Goal: Complete application form

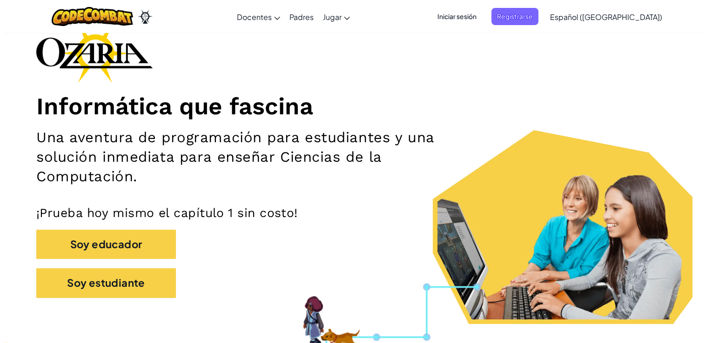
scroll to position [67, 0]
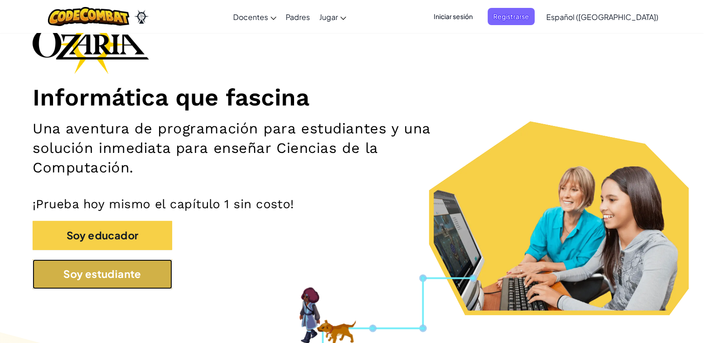
click at [80, 275] on button "Soy estudiante" at bounding box center [103, 274] width 140 height 29
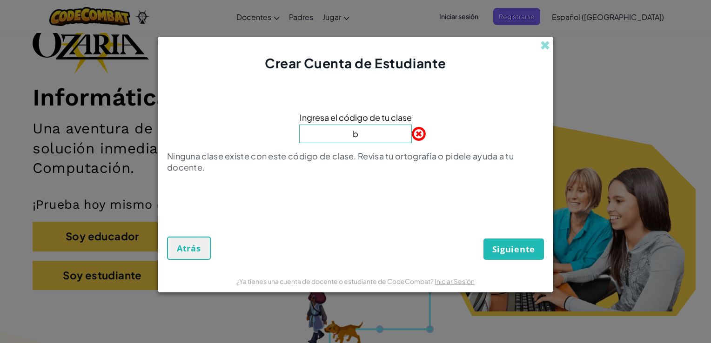
type input "BIueNorthRoad"
click at [515, 244] on span "Siguiente" at bounding box center [513, 249] width 43 height 11
click at [515, 245] on span "Siguiente" at bounding box center [513, 249] width 43 height 11
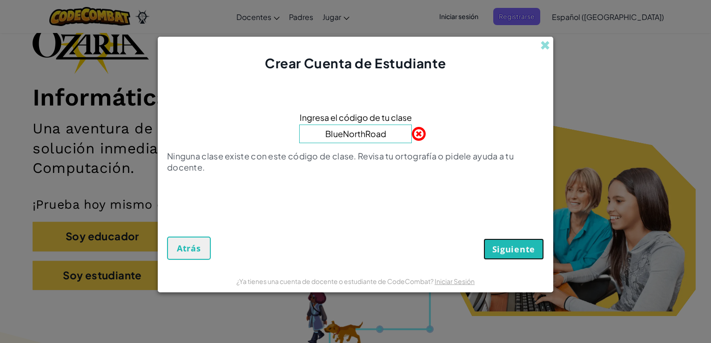
click at [515, 245] on span "Siguiente" at bounding box center [513, 249] width 43 height 11
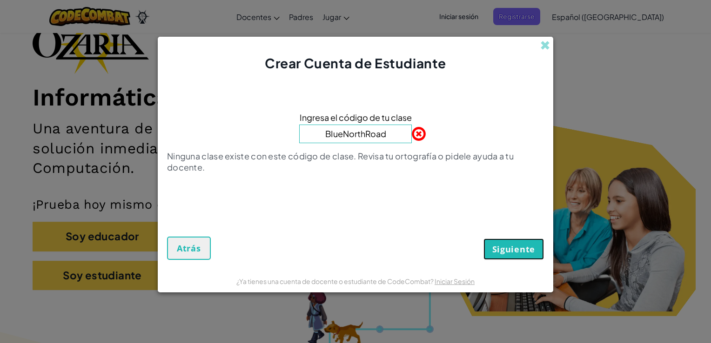
click at [515, 245] on span "Siguiente" at bounding box center [513, 249] width 43 height 11
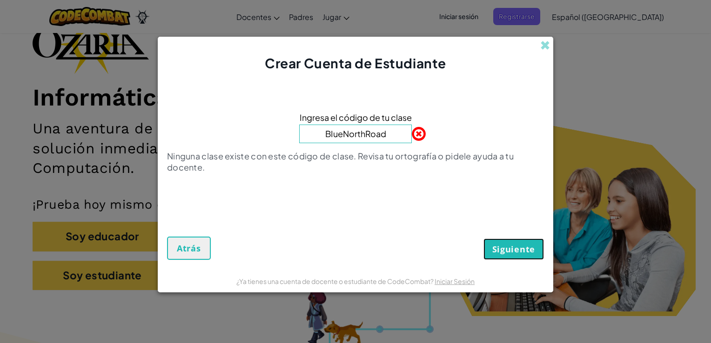
click at [515, 245] on span "Siguiente" at bounding box center [513, 249] width 43 height 11
